Goal: Task Accomplishment & Management: Use online tool/utility

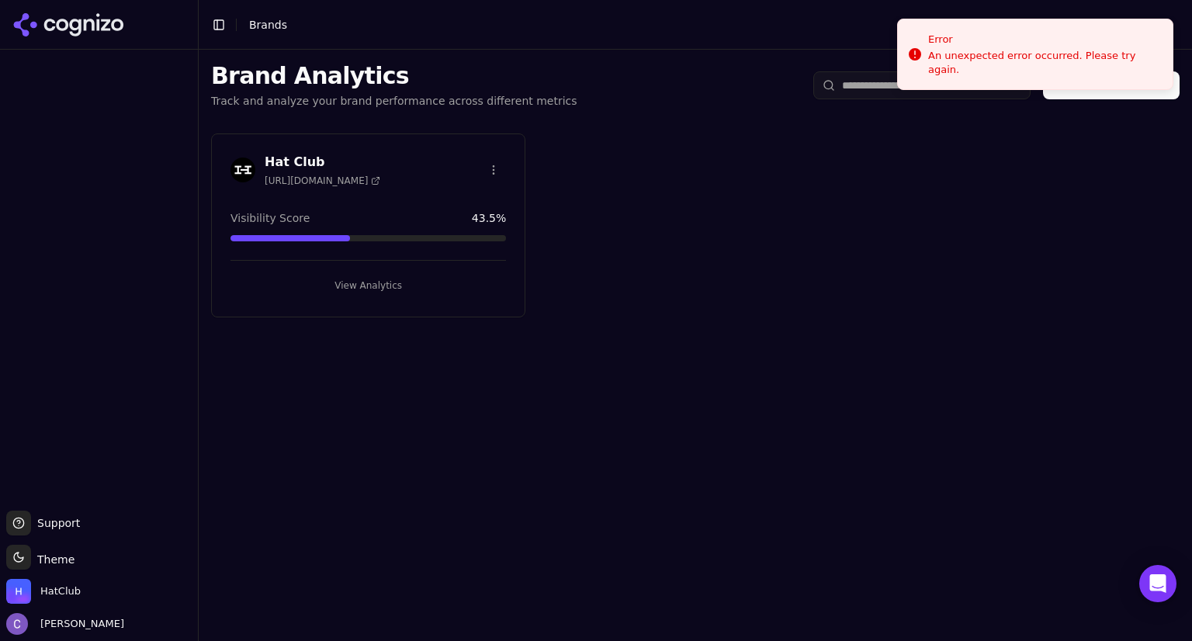
click at [416, 282] on button "View Analytics" at bounding box center [369, 285] width 276 height 25
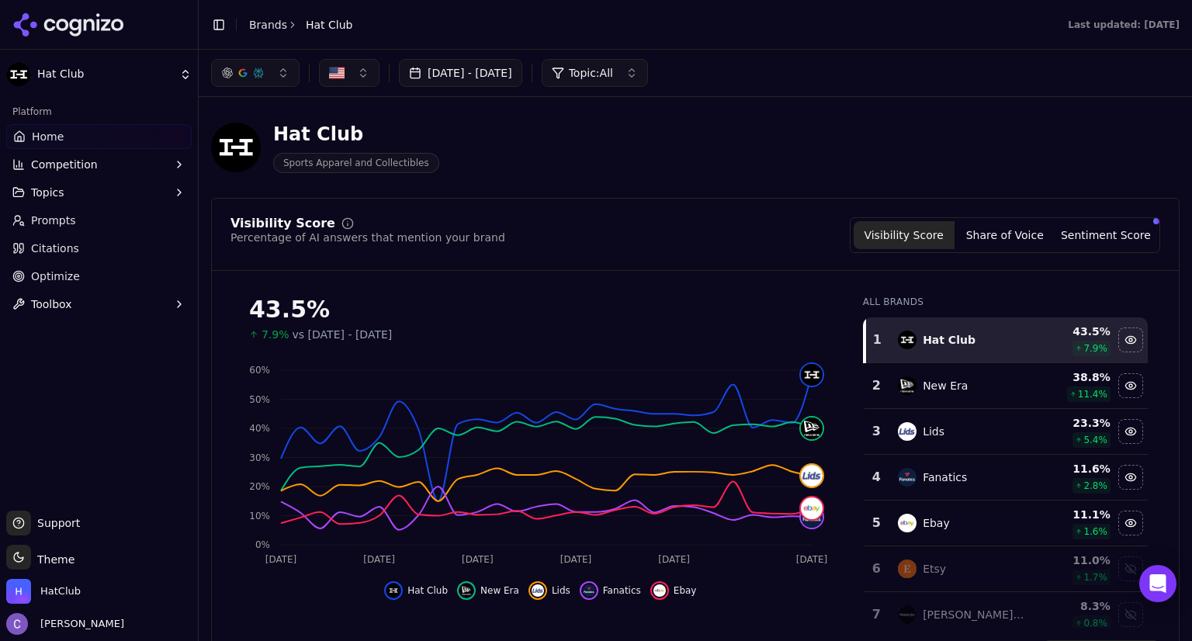
click at [104, 192] on button "Topics" at bounding box center [99, 192] width 186 height 25
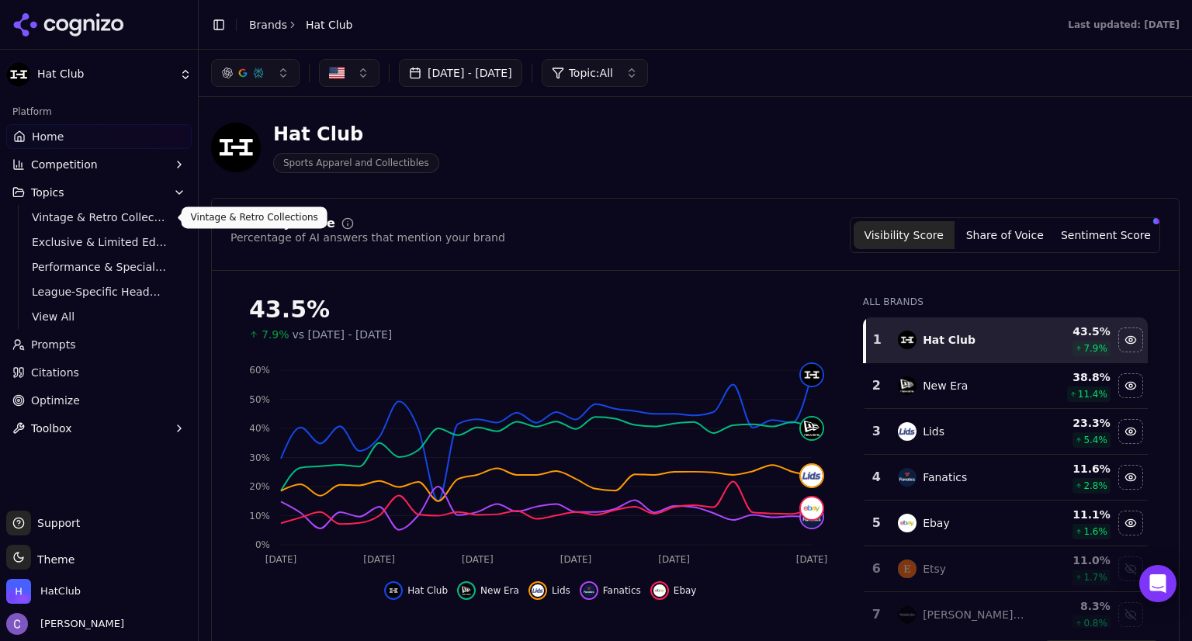
click at [112, 213] on span "Vintage & Retro Collections" at bounding box center [99, 218] width 135 height 16
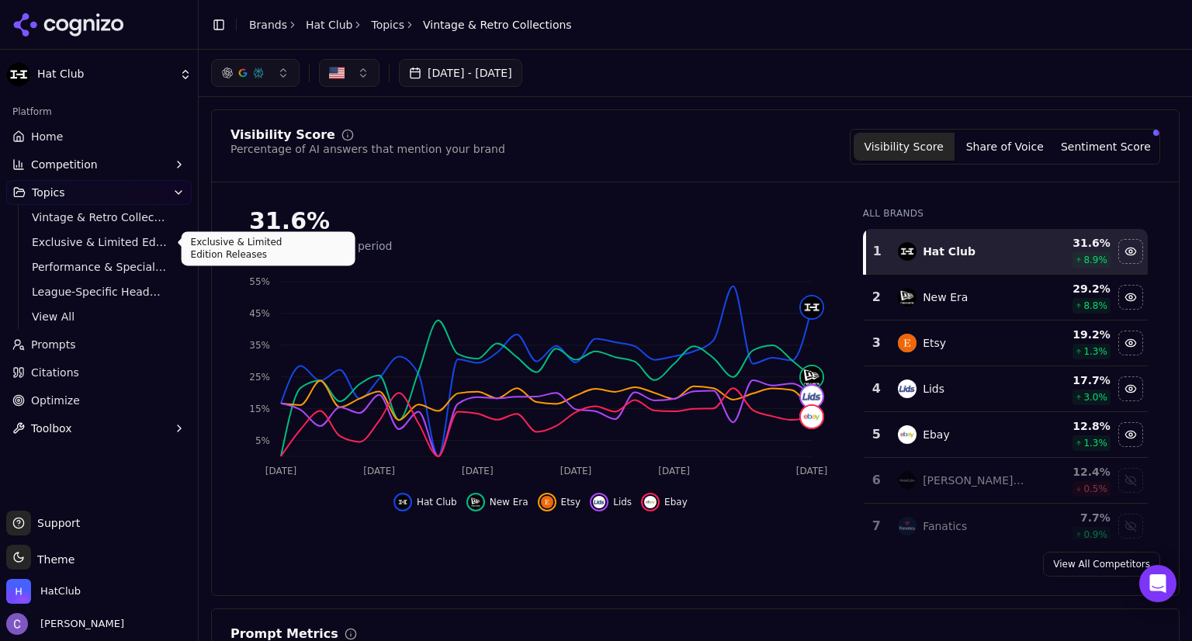
click at [129, 237] on span "Exclusive & Limited Edition Releases" at bounding box center [99, 242] width 135 height 16
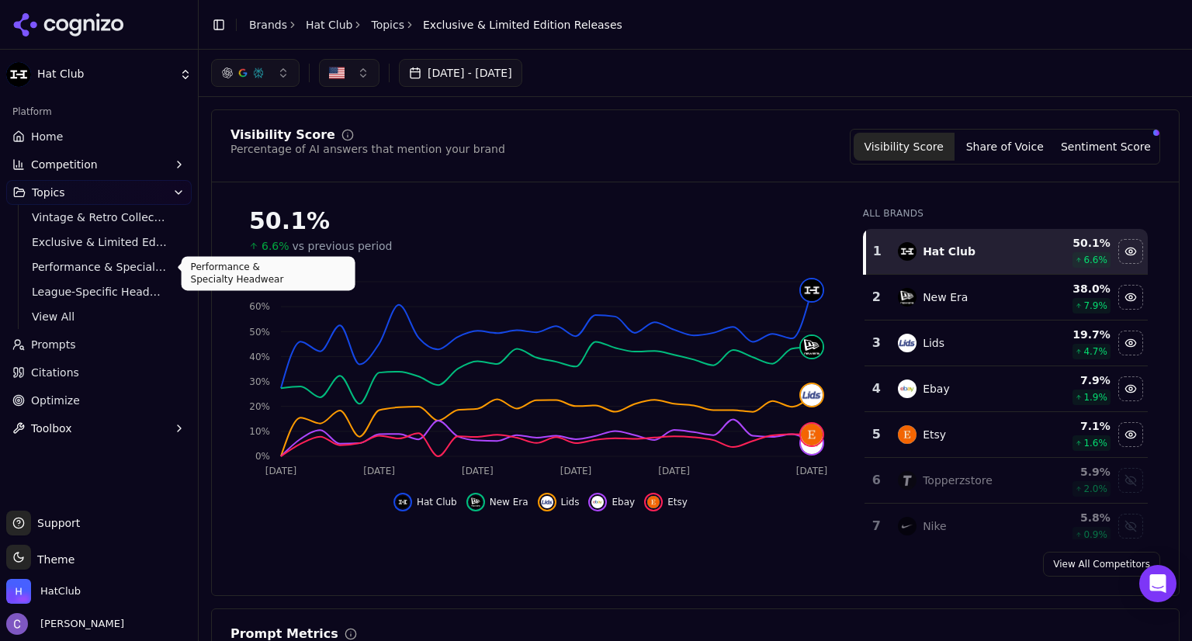
click at [80, 268] on span "Performance & Specialty Headwear" at bounding box center [99, 267] width 135 height 16
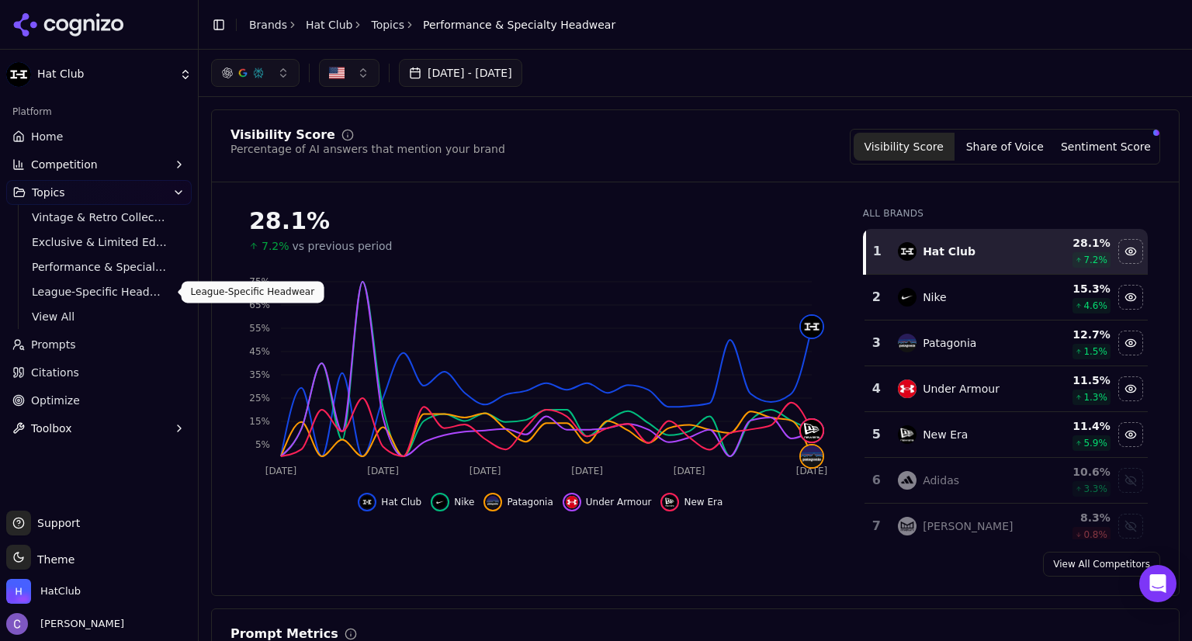
click at [130, 293] on span "League-Specific Headwear" at bounding box center [99, 292] width 135 height 16
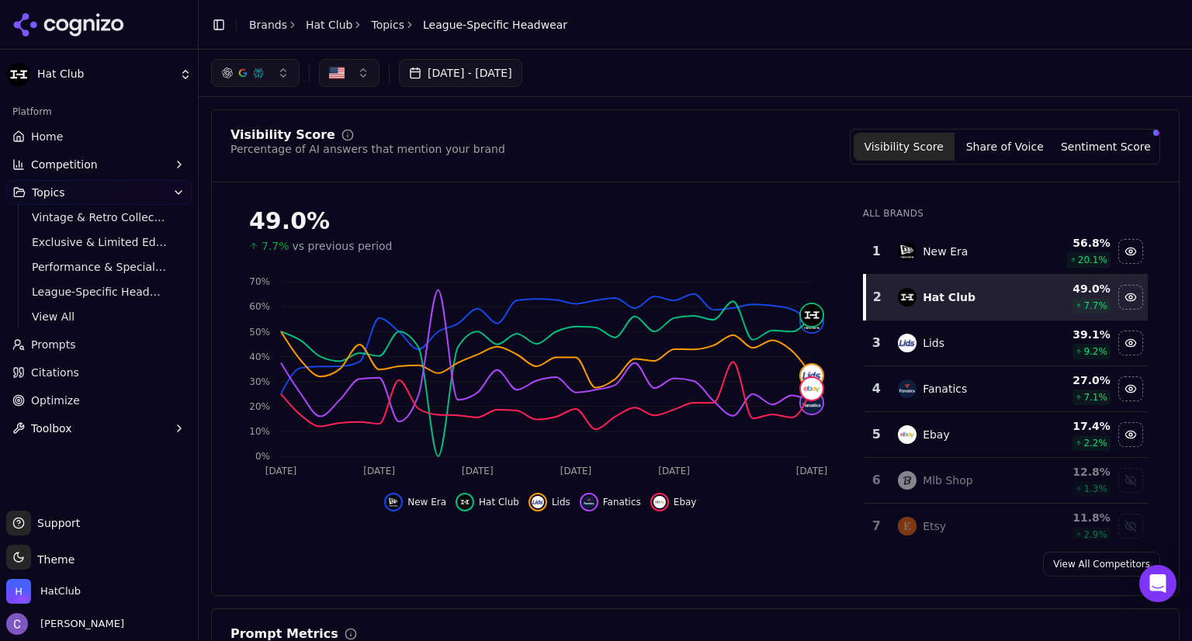
click at [77, 344] on link "Prompts" at bounding box center [99, 344] width 186 height 25
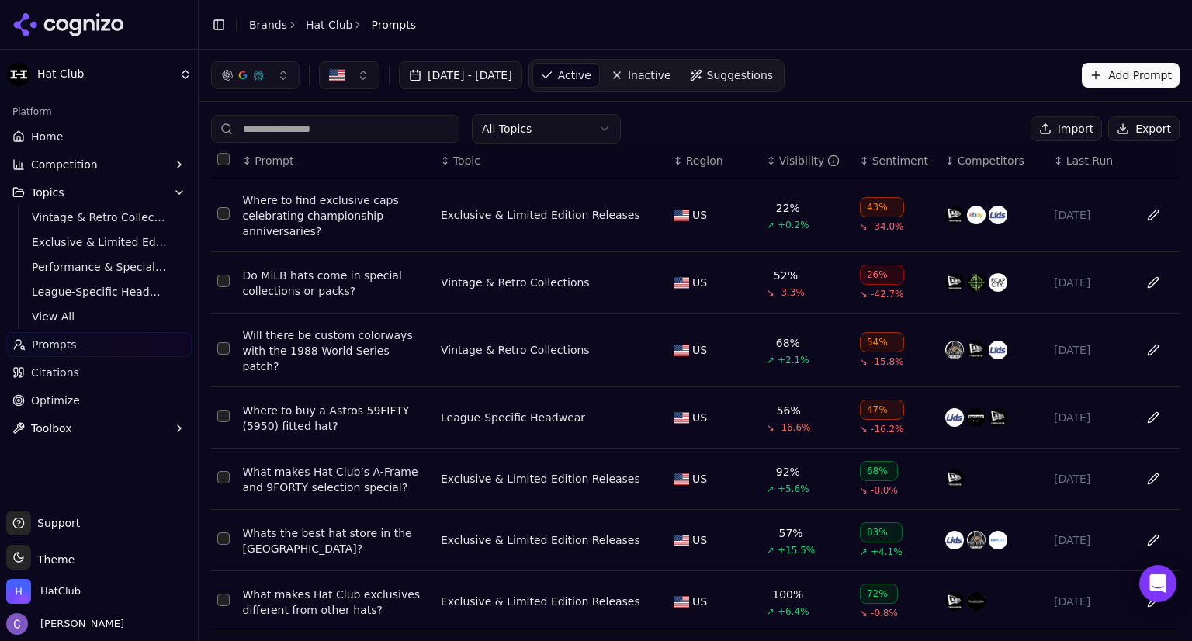
click at [332, 133] on input at bounding box center [335, 129] width 248 height 28
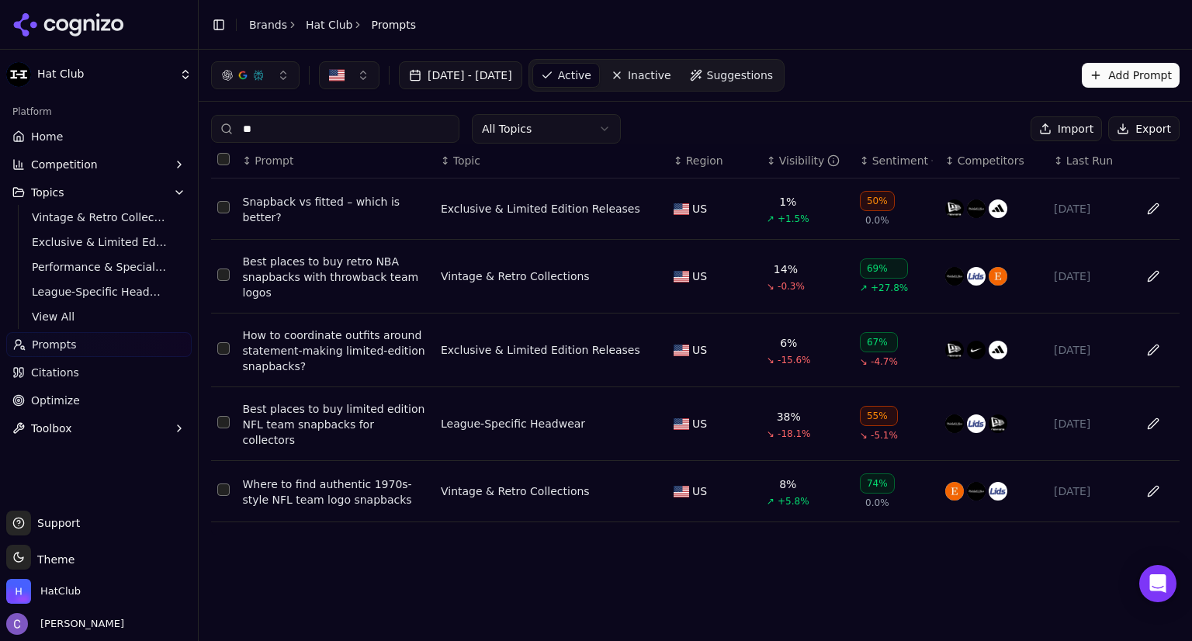
type input "*"
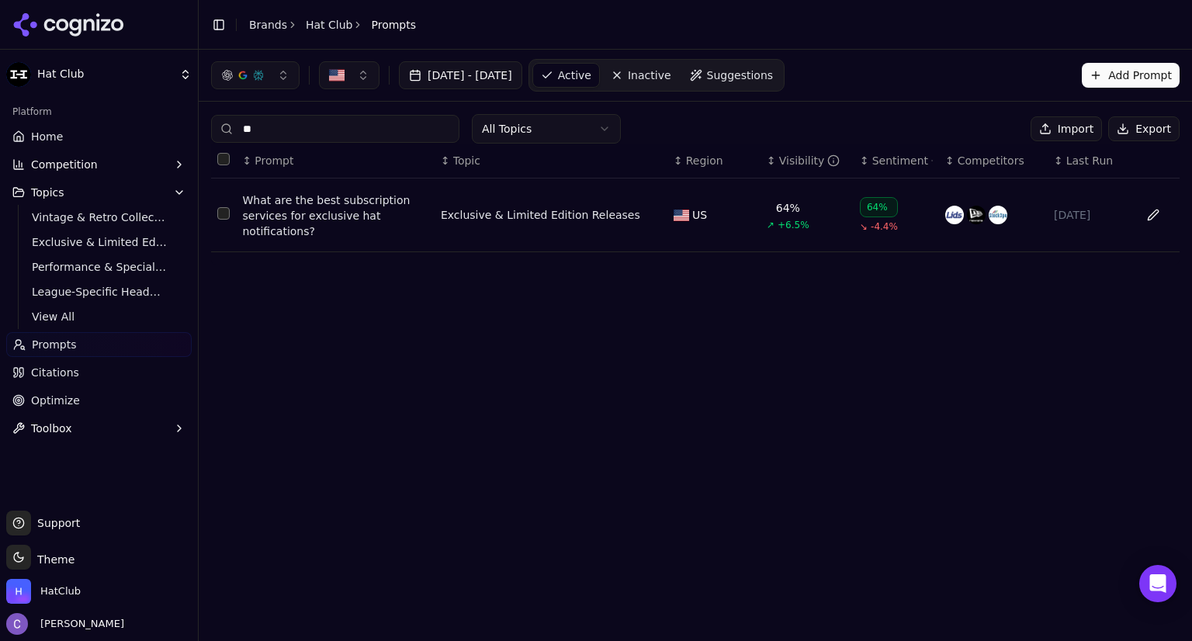
type input "*"
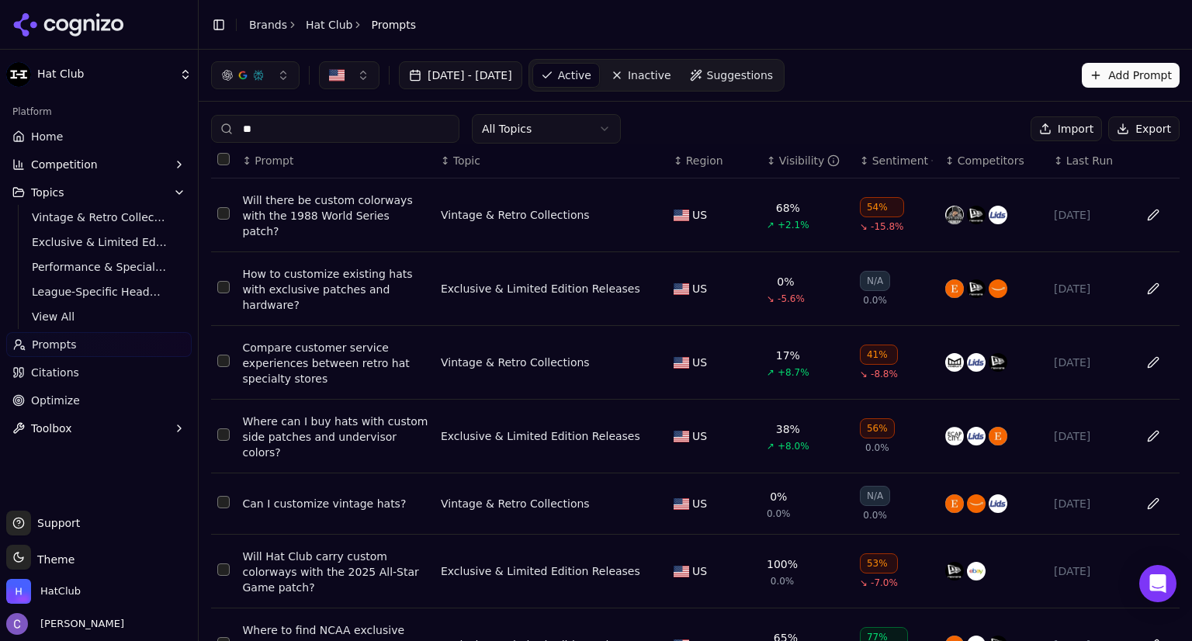
type input "*"
